Goal: Task Accomplishment & Management: Complete application form

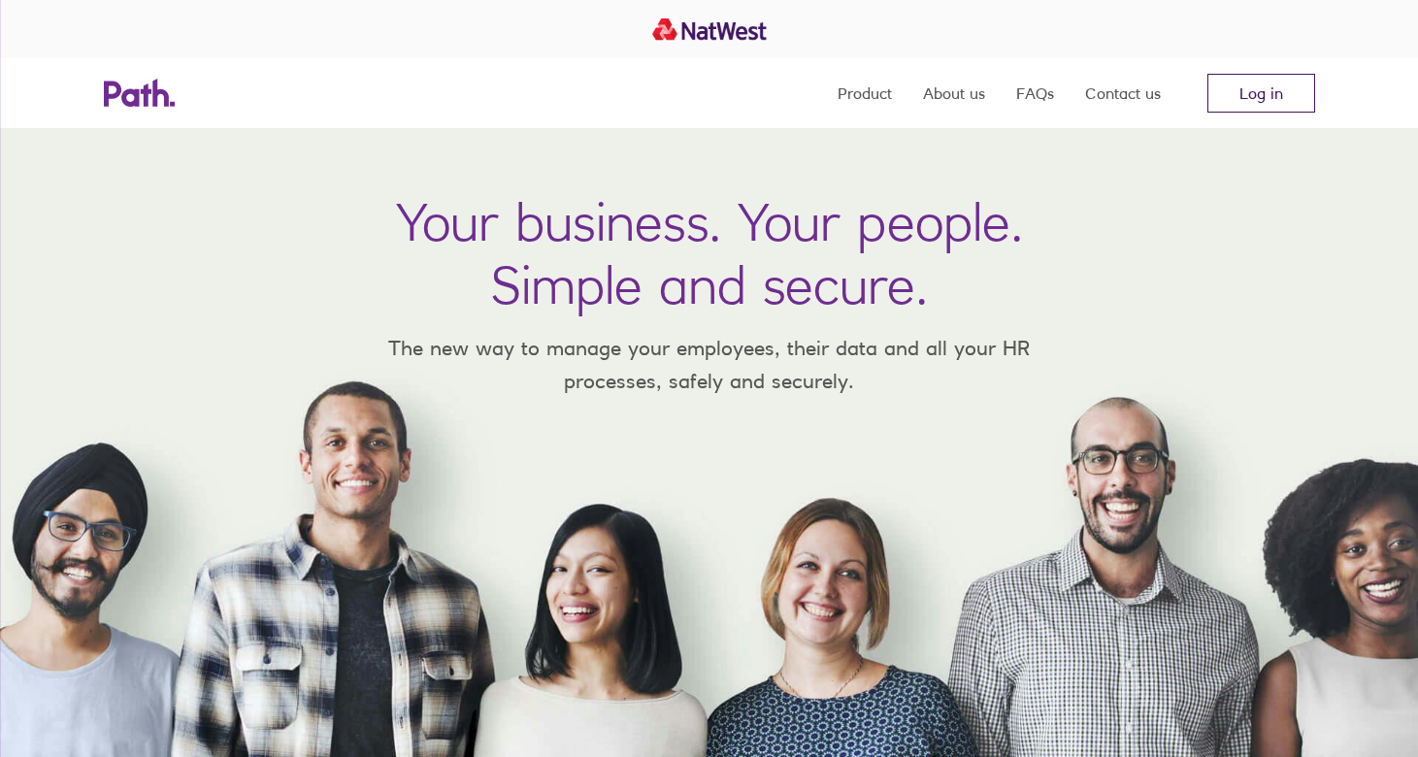
click at [1275, 96] on link "Log in" at bounding box center [1261, 93] width 108 height 39
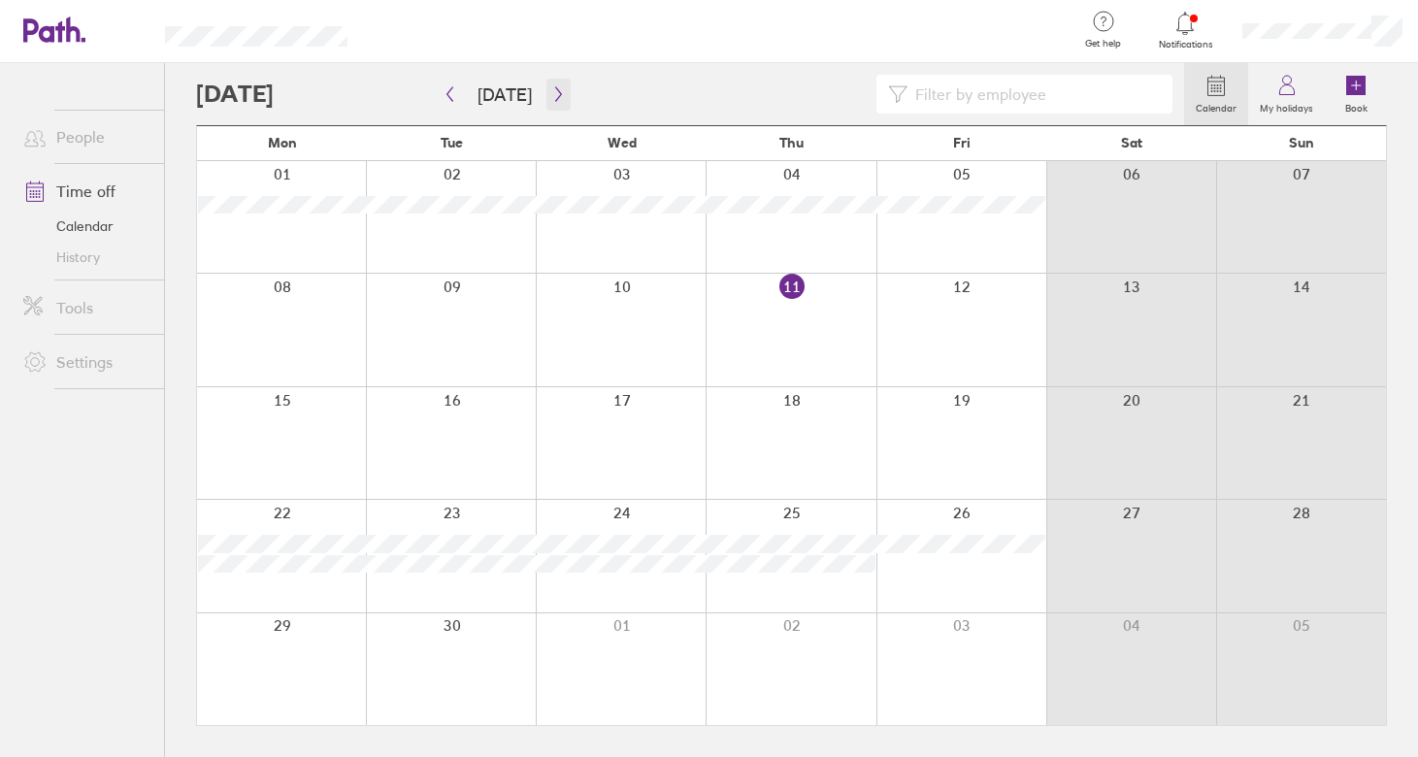
click at [551, 84] on button "button" at bounding box center [558, 95] width 24 height 32
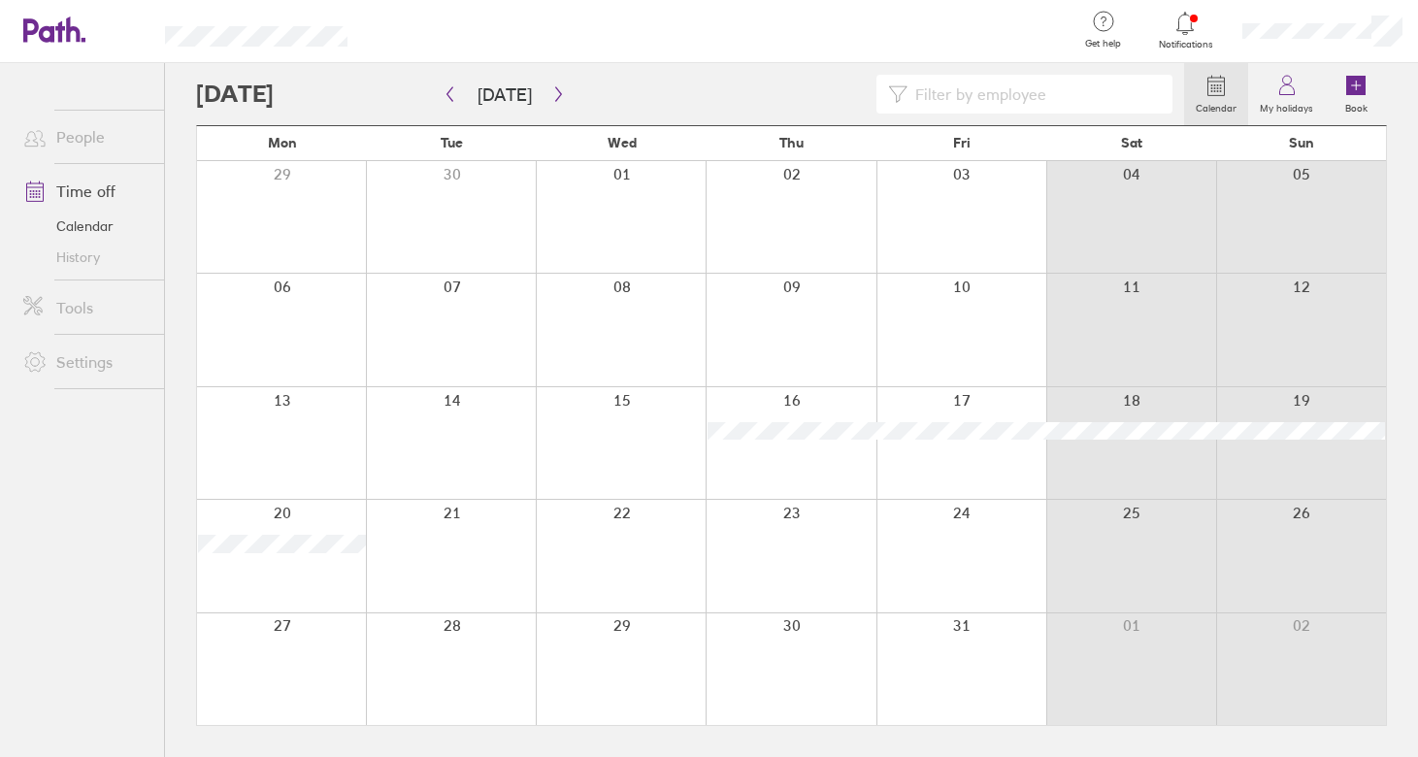
click at [448, 339] on div at bounding box center [451, 330] width 170 height 112
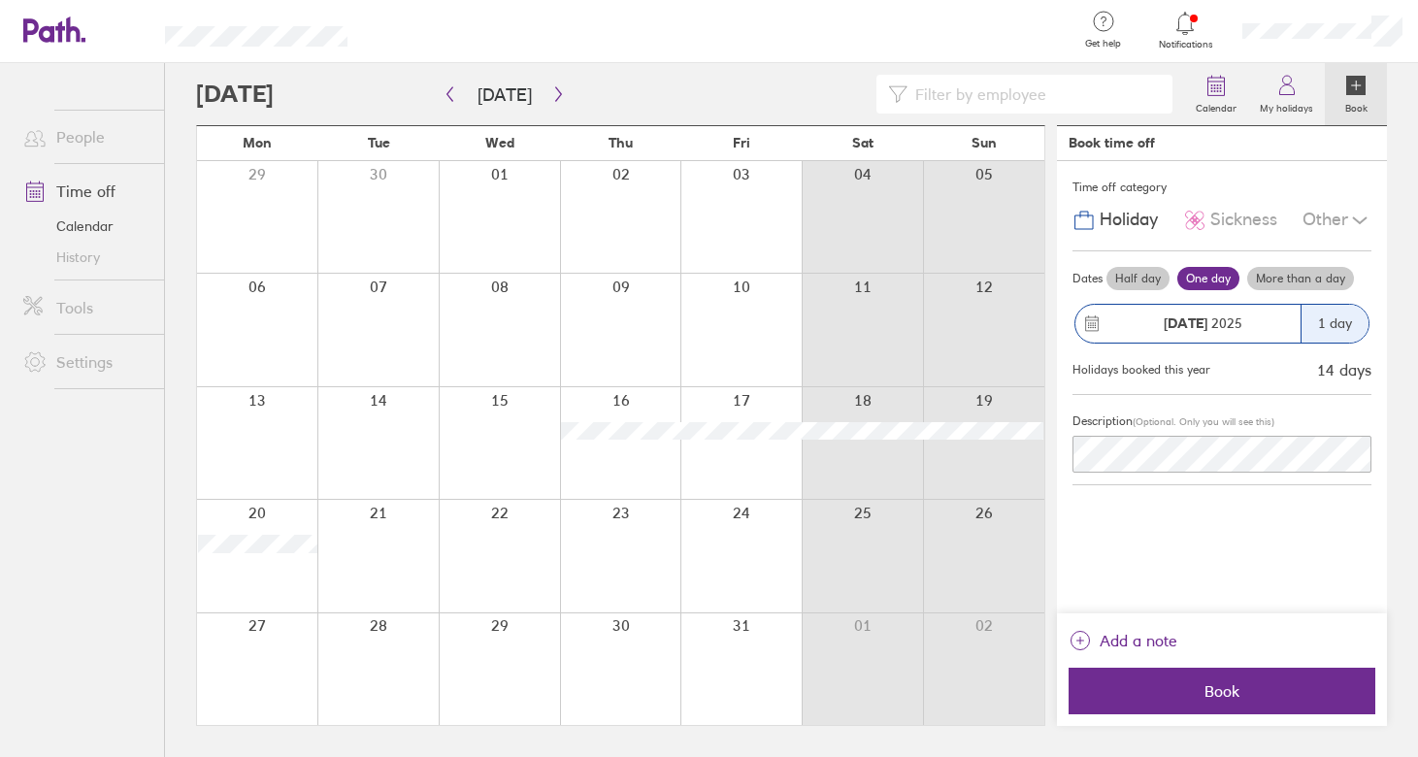
click at [1334, 318] on div "1 day" at bounding box center [1334, 324] width 68 height 38
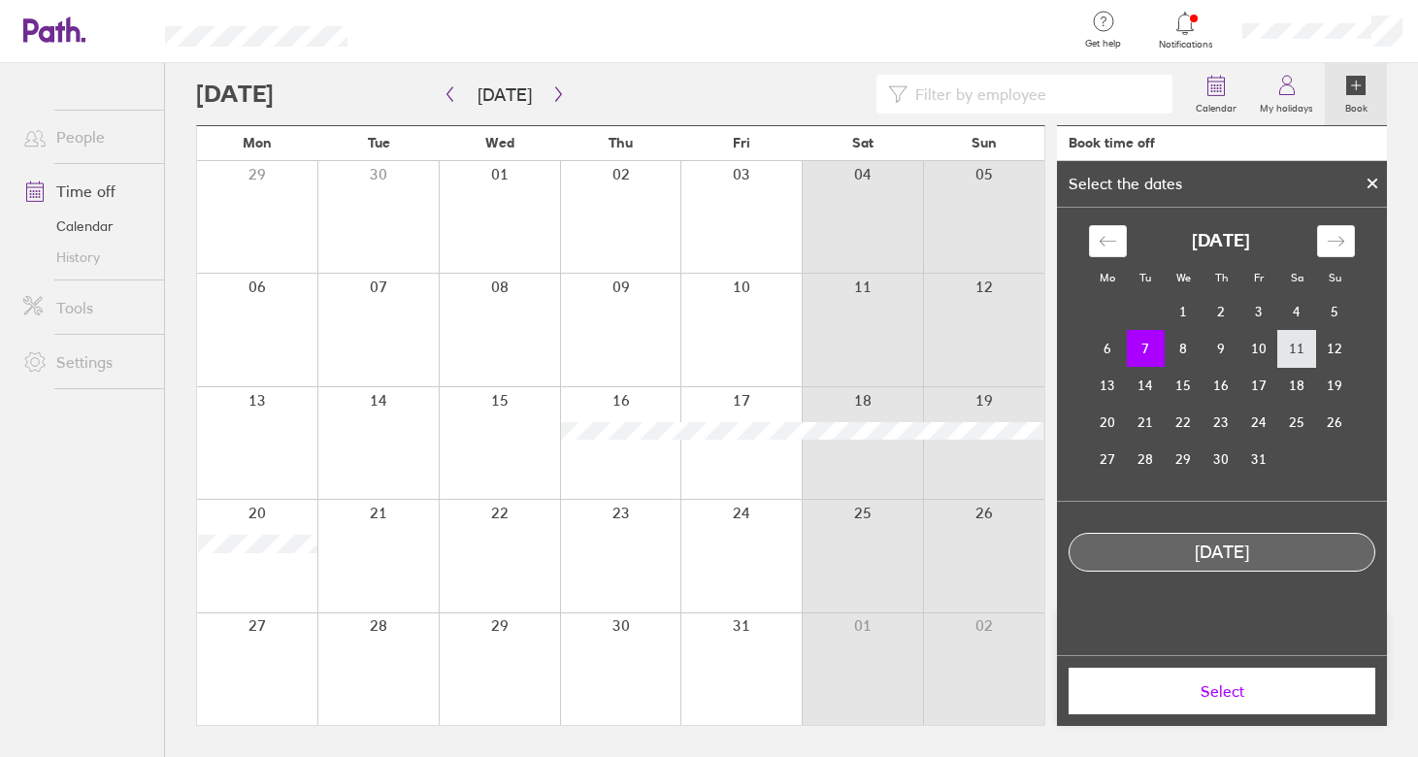
click at [1310, 352] on td "11" at bounding box center [1297, 348] width 38 height 37
click at [1223, 709] on button "Select" at bounding box center [1221, 691] width 307 height 47
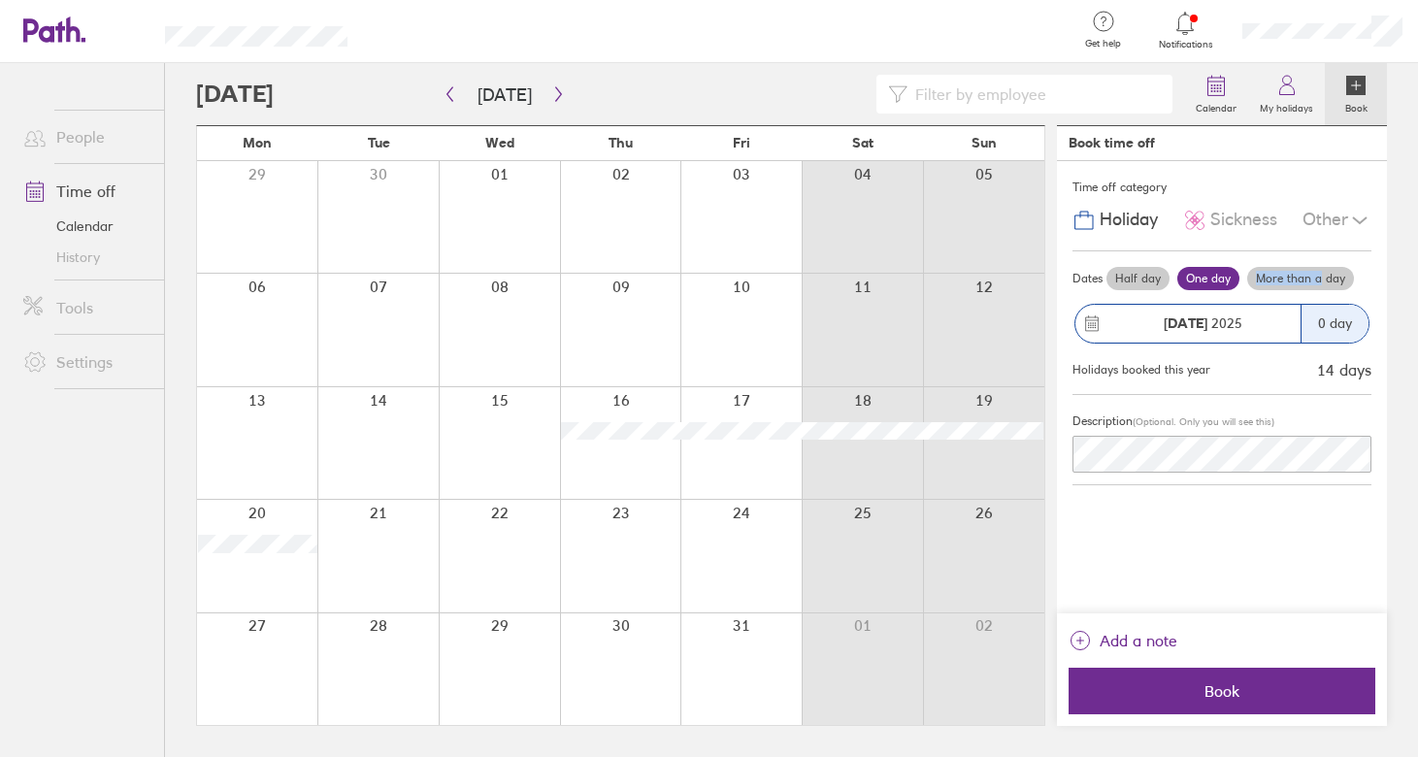
click at [1320, 271] on label "More than a day" at bounding box center [1300, 278] width 107 height 23
click at [1282, 283] on label "More than a day" at bounding box center [1300, 278] width 107 height 23
click at [0, 0] on input "More than a day" at bounding box center [0, 0] width 0 height 0
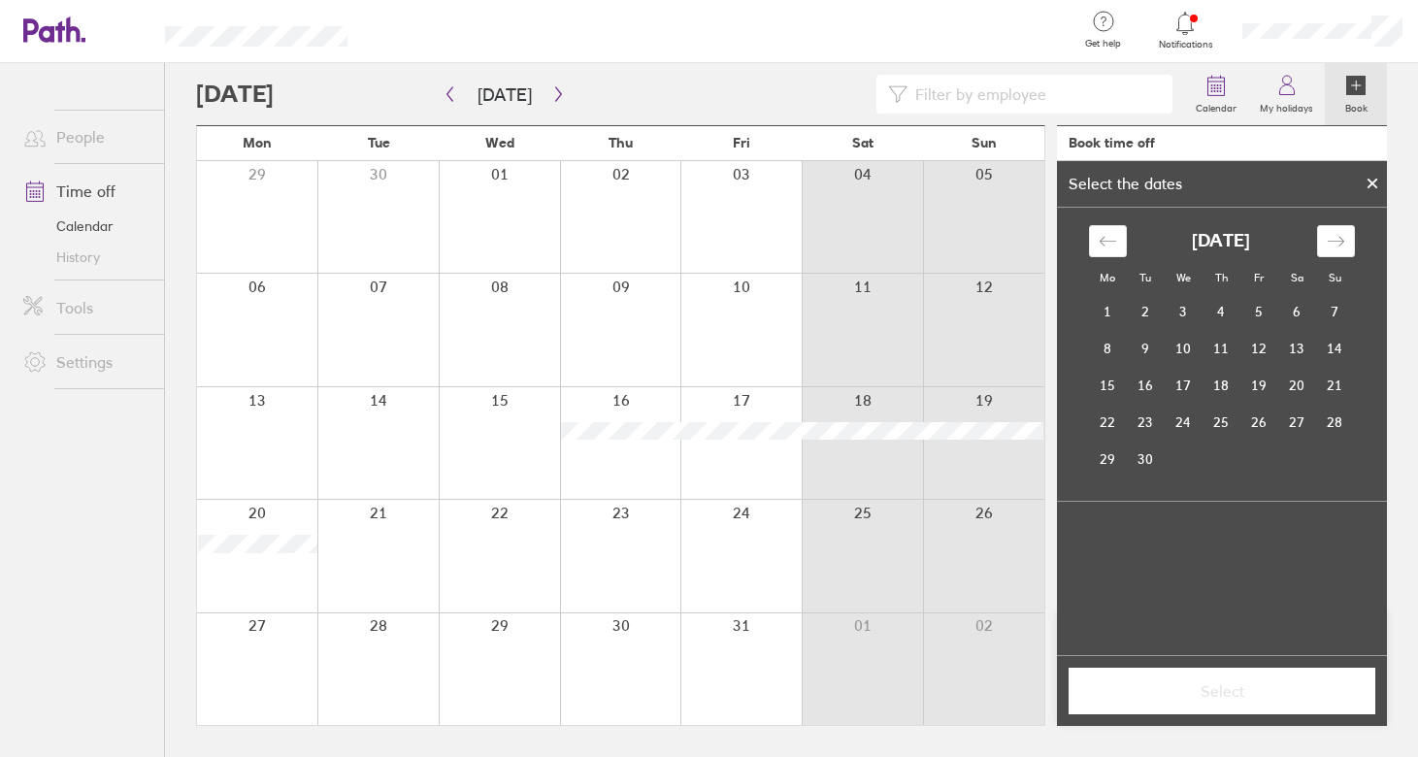
click at [1329, 215] on div "September 2025 1 2 3 4 5 6 7 8 9 10 11 12 13 14 15 16 17 18 19 20 21 22 23 24 2…" at bounding box center [1221, 343] width 290 height 270
click at [1329, 236] on icon "Move forward to switch to the next month." at bounding box center [1335, 241] width 18 height 18
click at [1154, 353] on td "7" at bounding box center [1146, 348] width 38 height 37
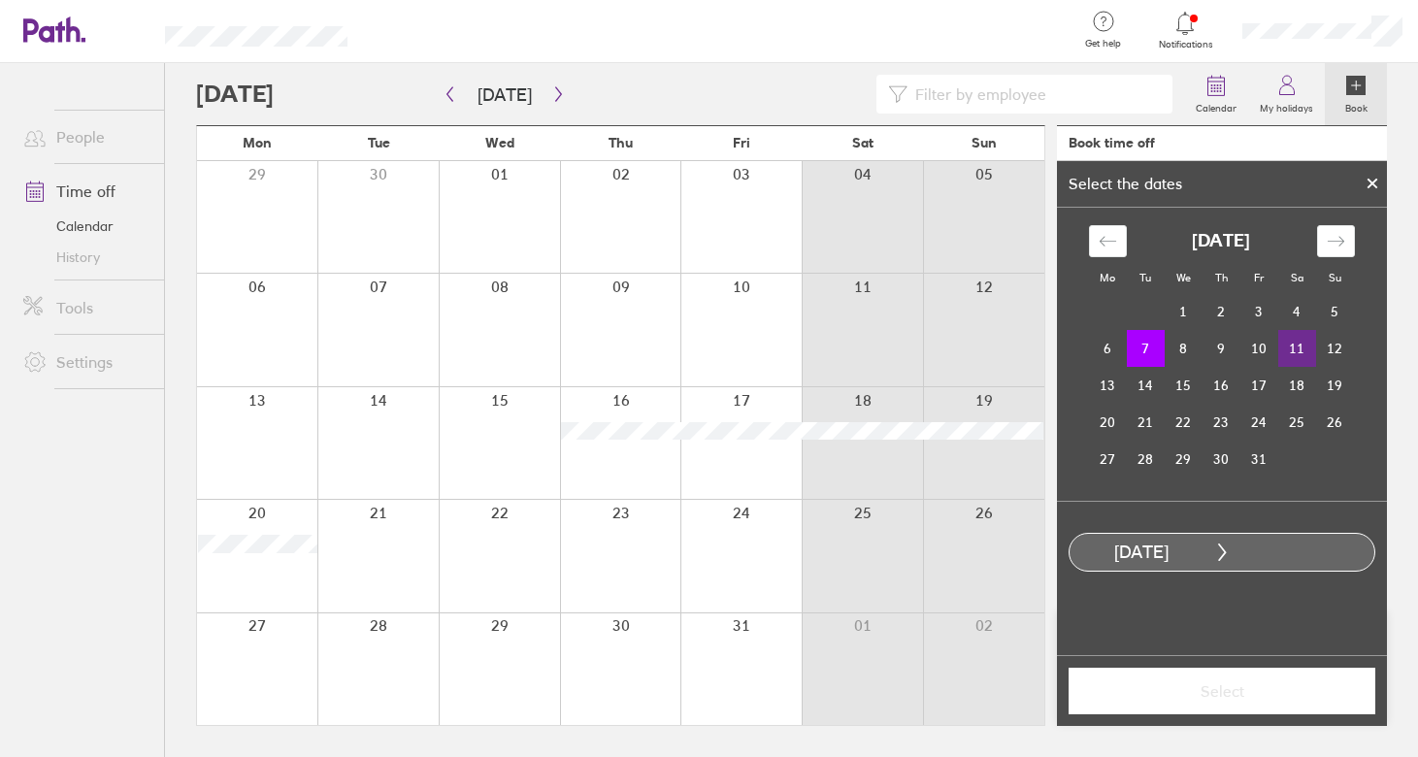
click at [1298, 351] on td "11" at bounding box center [1297, 348] width 38 height 37
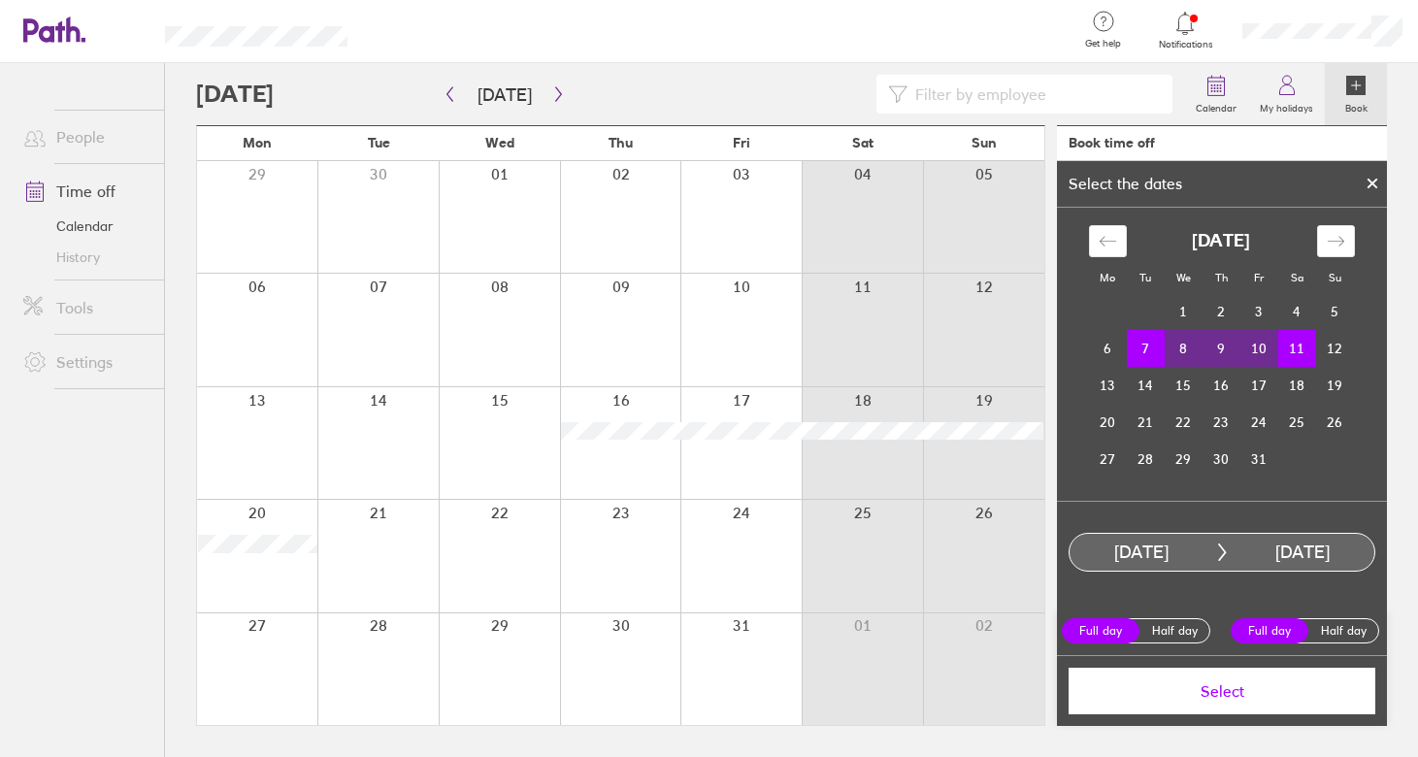
click at [1276, 562] on div "11 Oct, 2025" at bounding box center [1302, 552] width 144 height 20
click at [1162, 351] on td "7" at bounding box center [1146, 348] width 38 height 37
click at [1262, 356] on td "10" at bounding box center [1259, 348] width 38 height 37
click at [1157, 626] on label "Half day" at bounding box center [1174, 630] width 78 height 23
click at [0, 0] on input "Half day" at bounding box center [0, 0] width 0 height 0
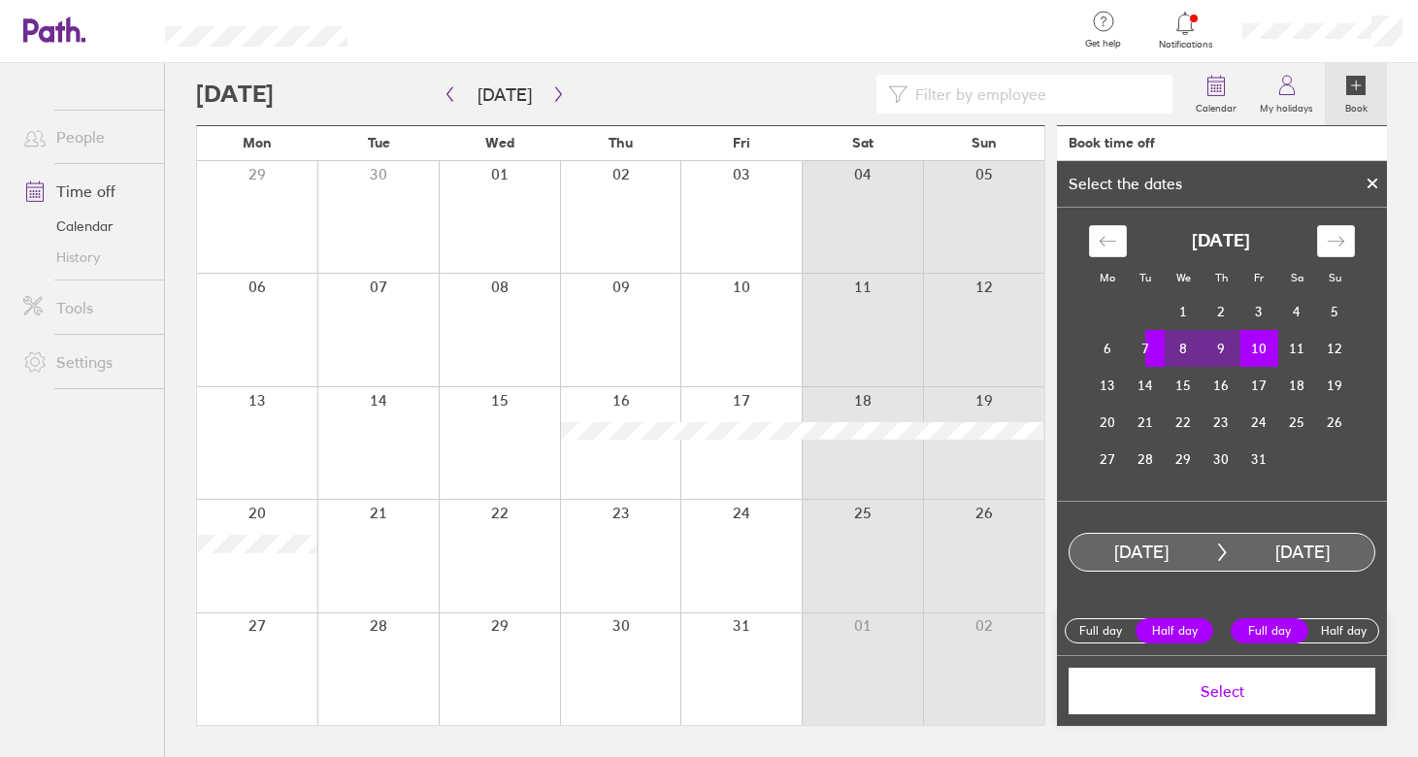
click at [1115, 628] on label "Full day" at bounding box center [1101, 630] width 78 height 23
click at [0, 0] on input "Full day" at bounding box center [0, 0] width 0 height 0
click at [1254, 696] on span "Select" at bounding box center [1221, 690] width 279 height 17
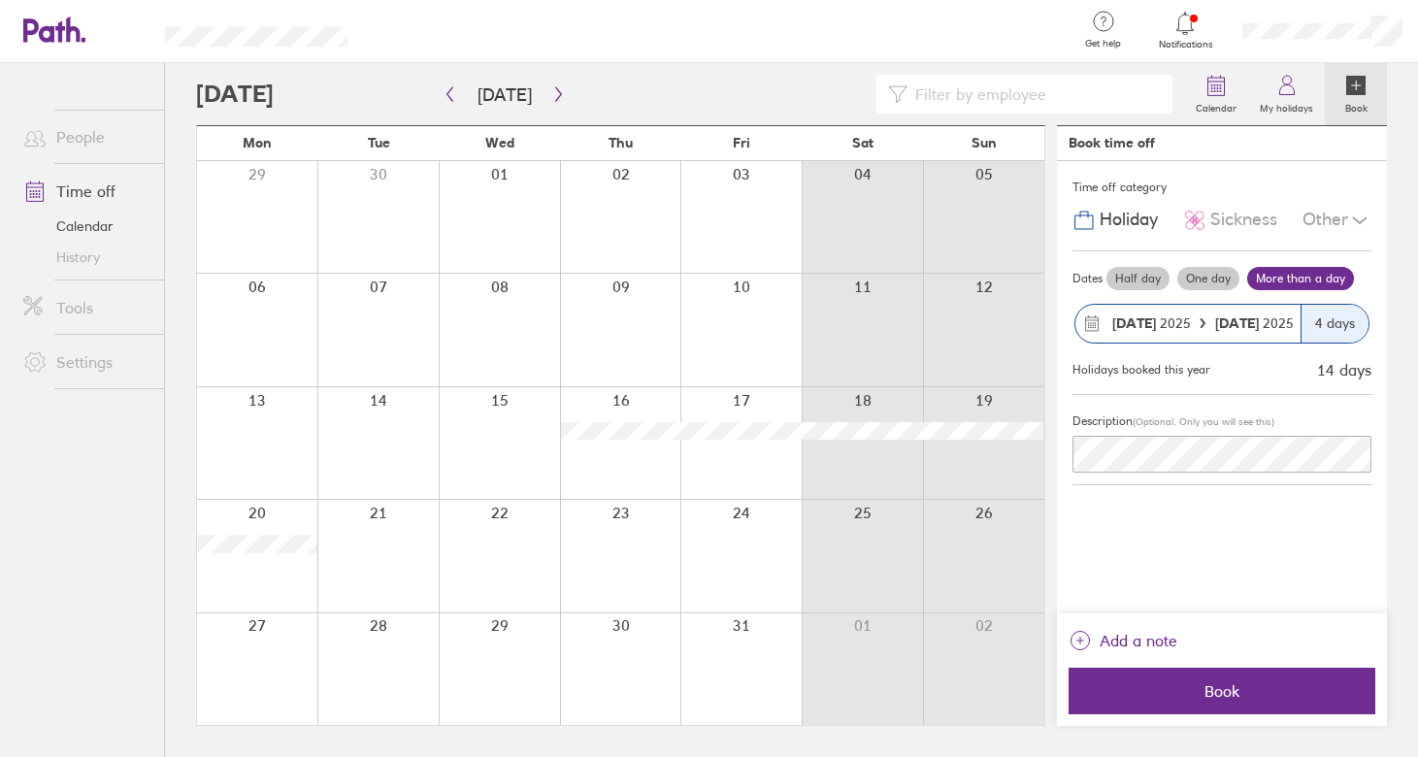
click at [1222, 493] on div at bounding box center [1221, 496] width 299 height 23
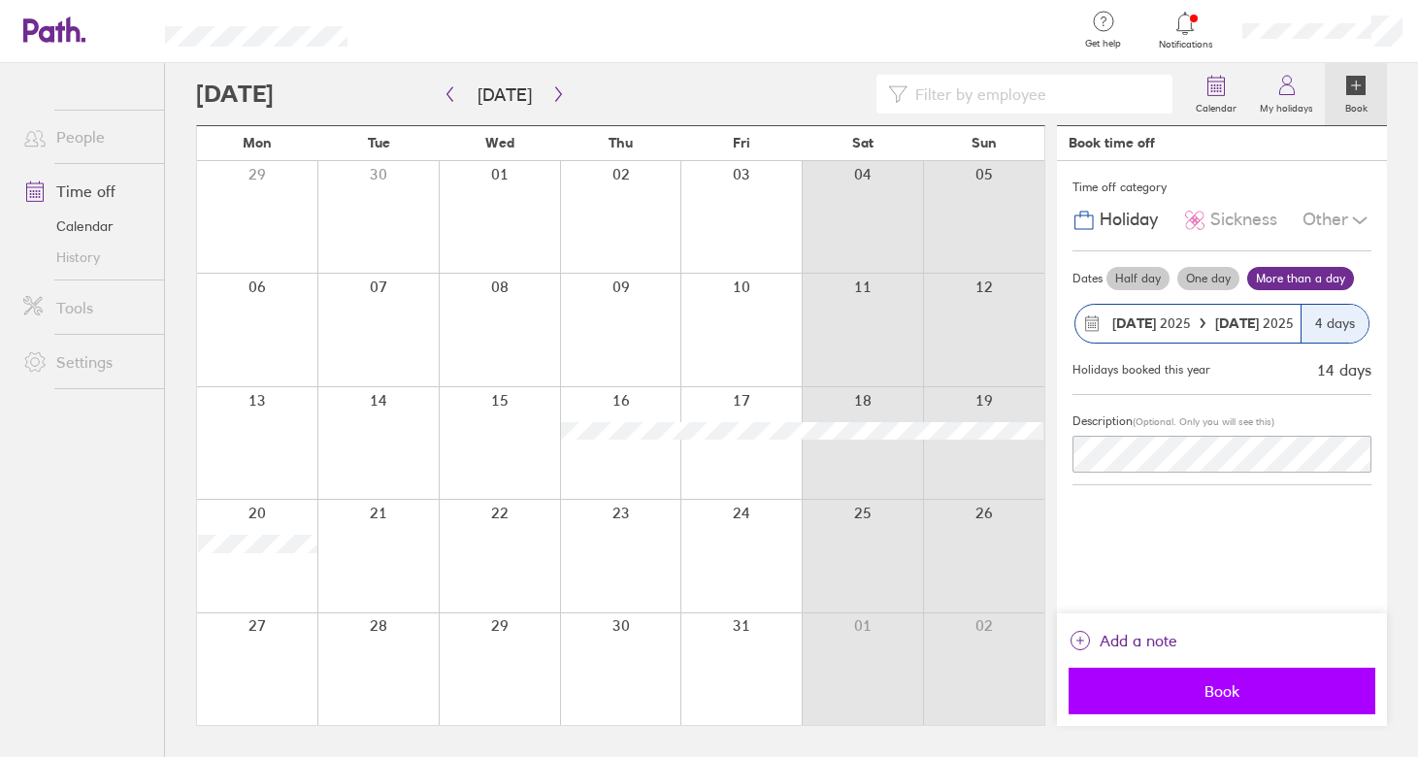
click at [1229, 705] on button "Book" at bounding box center [1221, 691] width 307 height 47
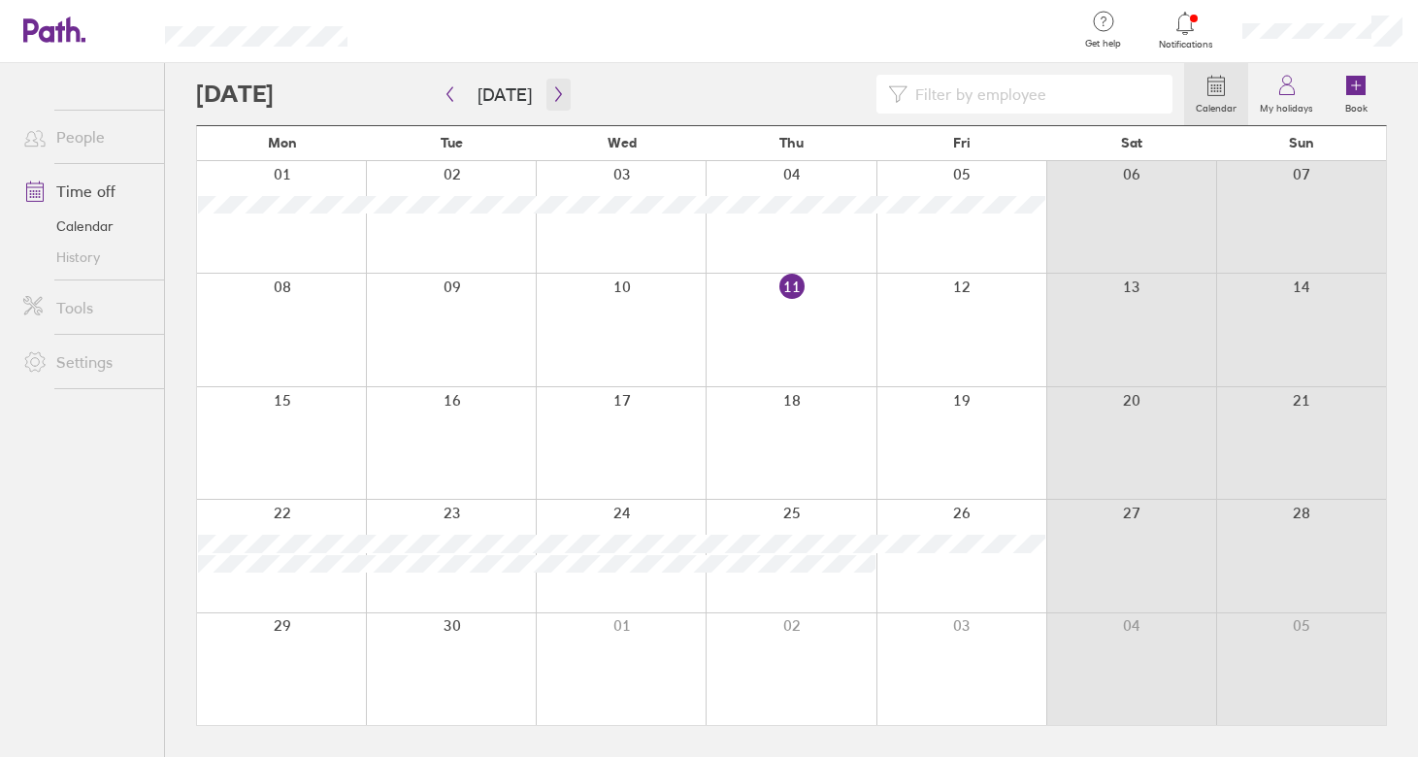
click at [551, 91] on icon "button" at bounding box center [558, 94] width 15 height 16
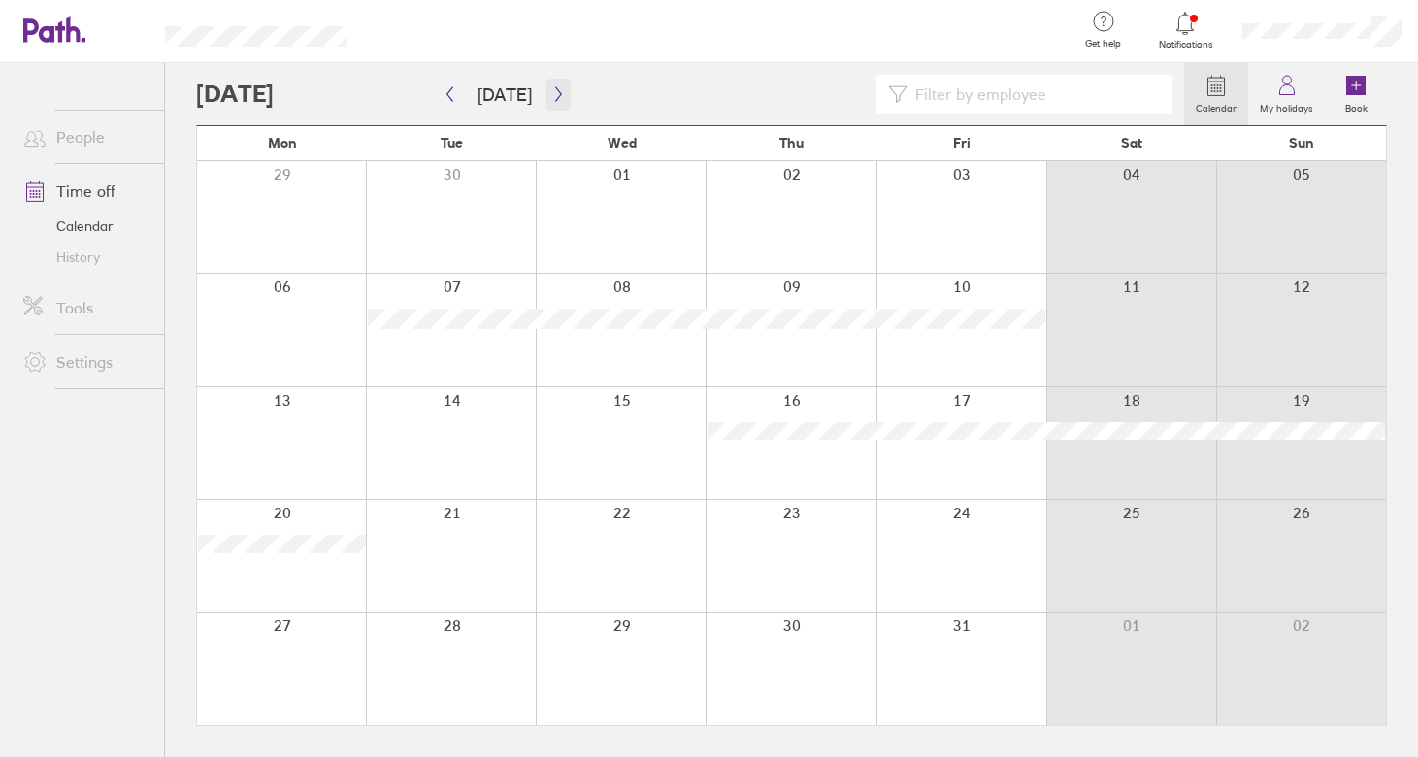
click at [551, 92] on icon "button" at bounding box center [558, 94] width 15 height 16
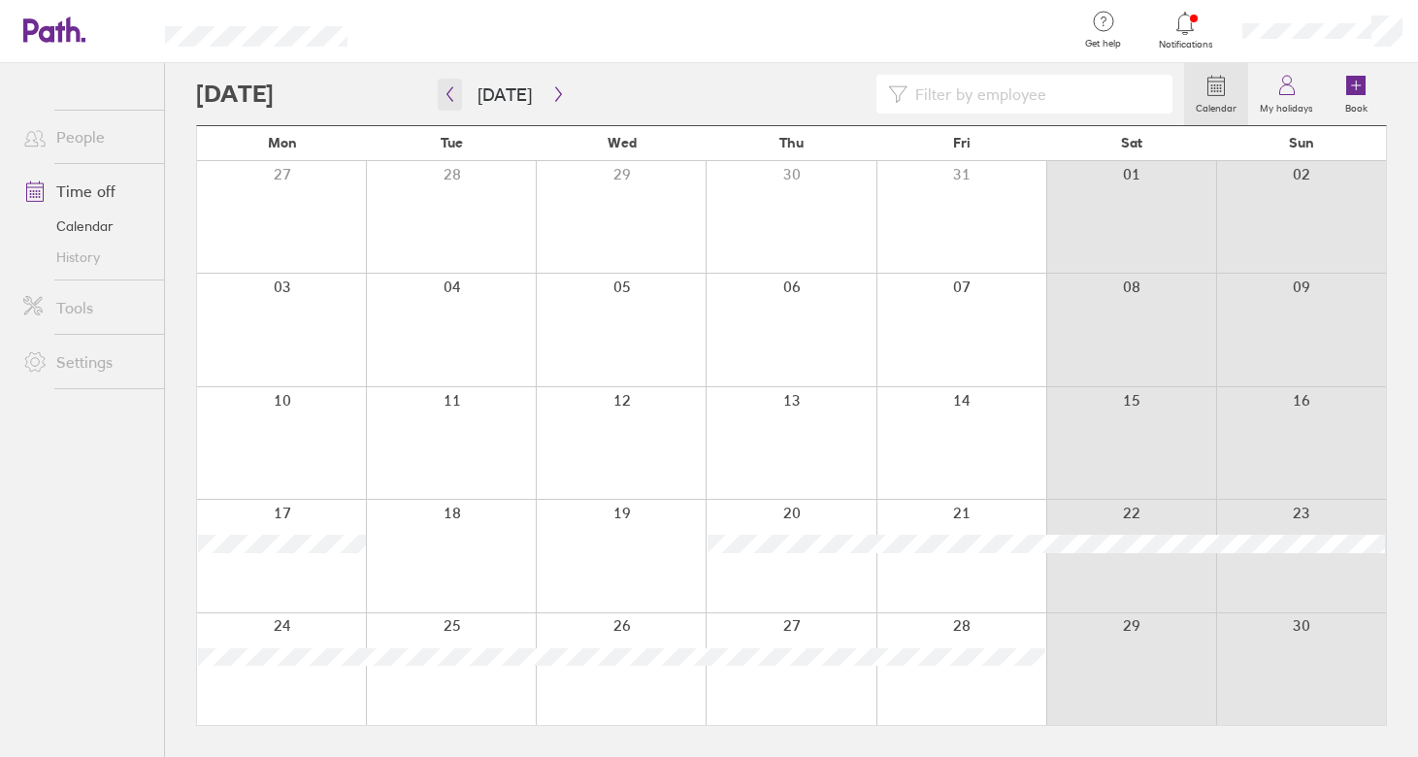
click at [454, 101] on icon "button" at bounding box center [449, 94] width 15 height 16
